Goal: Information Seeking & Learning: Learn about a topic

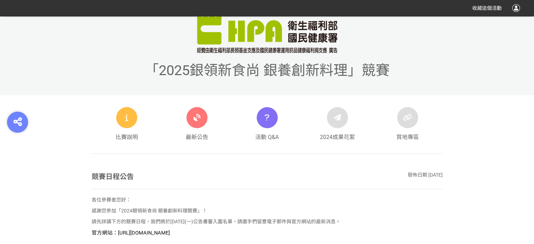
scroll to position [105, 0]
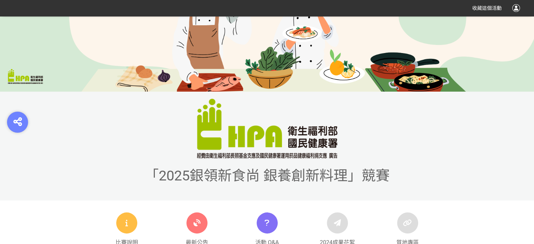
click at [199, 128] on img at bounding box center [267, 129] width 140 height 60
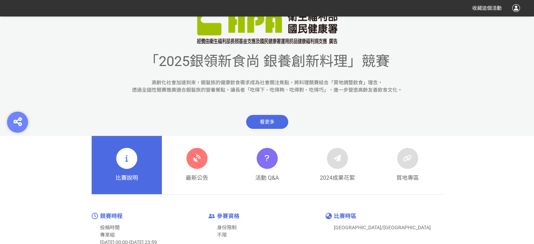
scroll to position [281, 0]
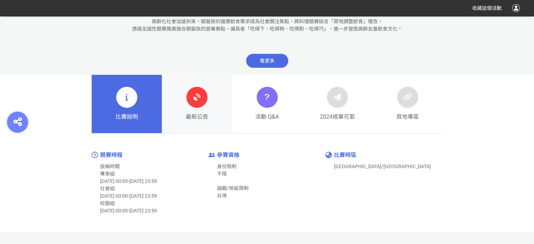
click at [201, 105] on div at bounding box center [196, 97] width 21 height 21
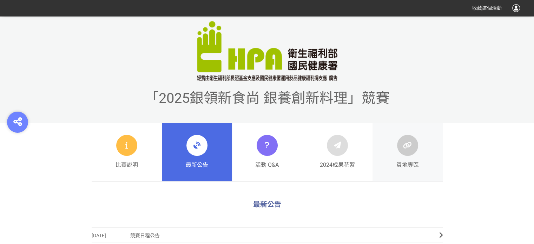
scroll to position [281, 0]
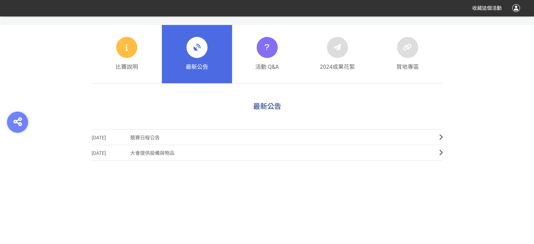
click at [138, 139] on span "競賽日程公告" at bounding box center [279, 138] width 298 height 16
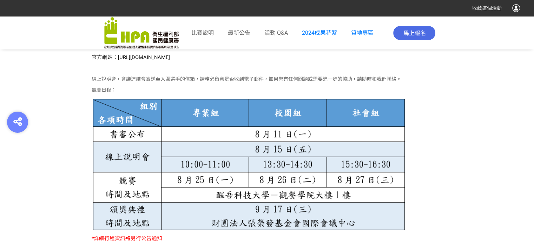
scroll to position [316, 0]
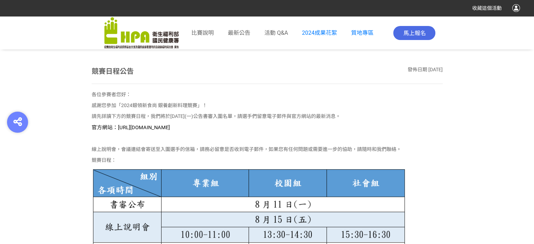
drag, startPoint x: 115, startPoint y: 127, endPoint x: 232, endPoint y: 130, distance: 116.6
click at [232, 130] on p "官方網站：https://contest.bhuntr.com/tw/GDHealthy/home/" at bounding box center [267, 128] width 351 height 8
copy span "https://contest.bhuntr.com/tw/GDHealthy/home/"
click at [304, 125] on p "官方網站：https://contest.bhuntr.com/tw/GDHealthy/home/" at bounding box center [267, 128] width 351 height 8
click at [132, 39] on img at bounding box center [141, 33] width 74 height 32
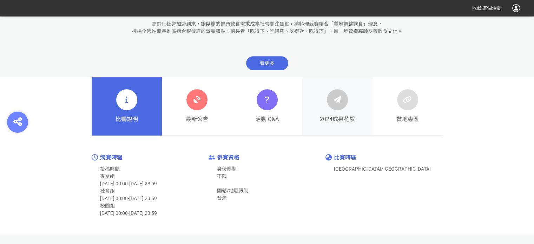
scroll to position [316, 0]
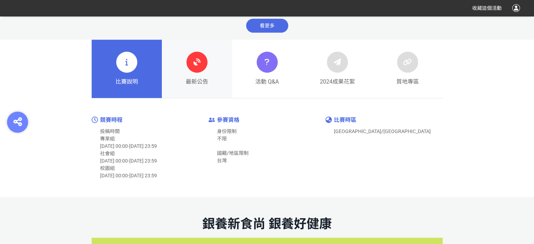
click at [197, 64] on icon at bounding box center [197, 62] width 13 height 13
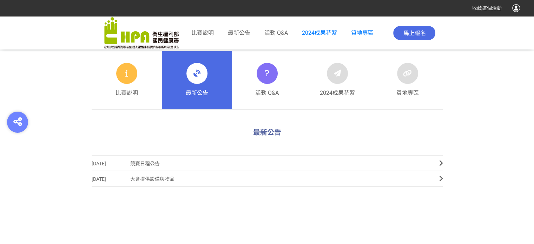
scroll to position [246, 0]
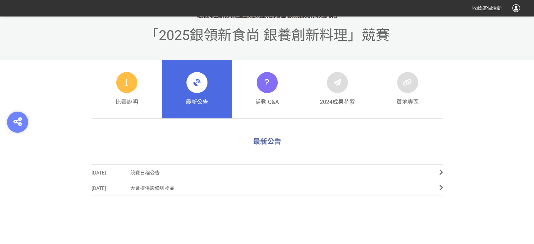
click at [229, 34] on span "「2025銀領新食尚 銀養創新料理」競賽" at bounding box center [267, 35] width 245 height 16
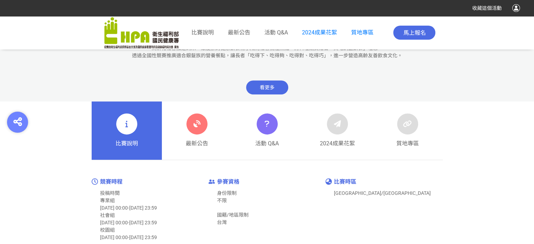
scroll to position [351, 0]
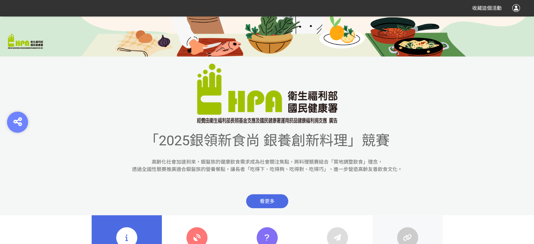
scroll to position [281, 0]
